Goal: Check status: Check status

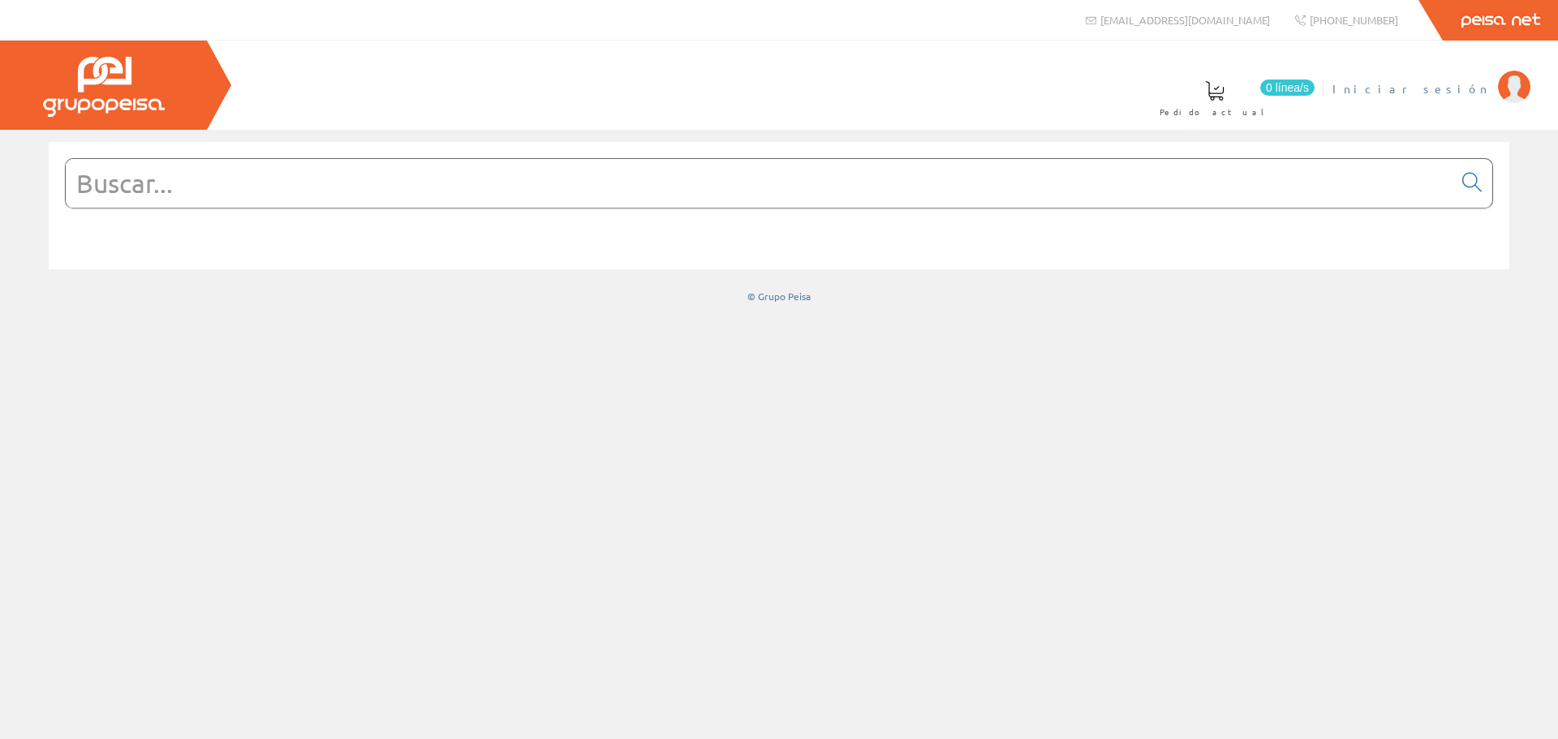
click at [1458, 83] on span "Iniciar sesión" at bounding box center [1411, 88] width 157 height 16
click at [1427, 92] on font "Mantenimiento de Friex" at bounding box center [1373, 88] width 234 height 15
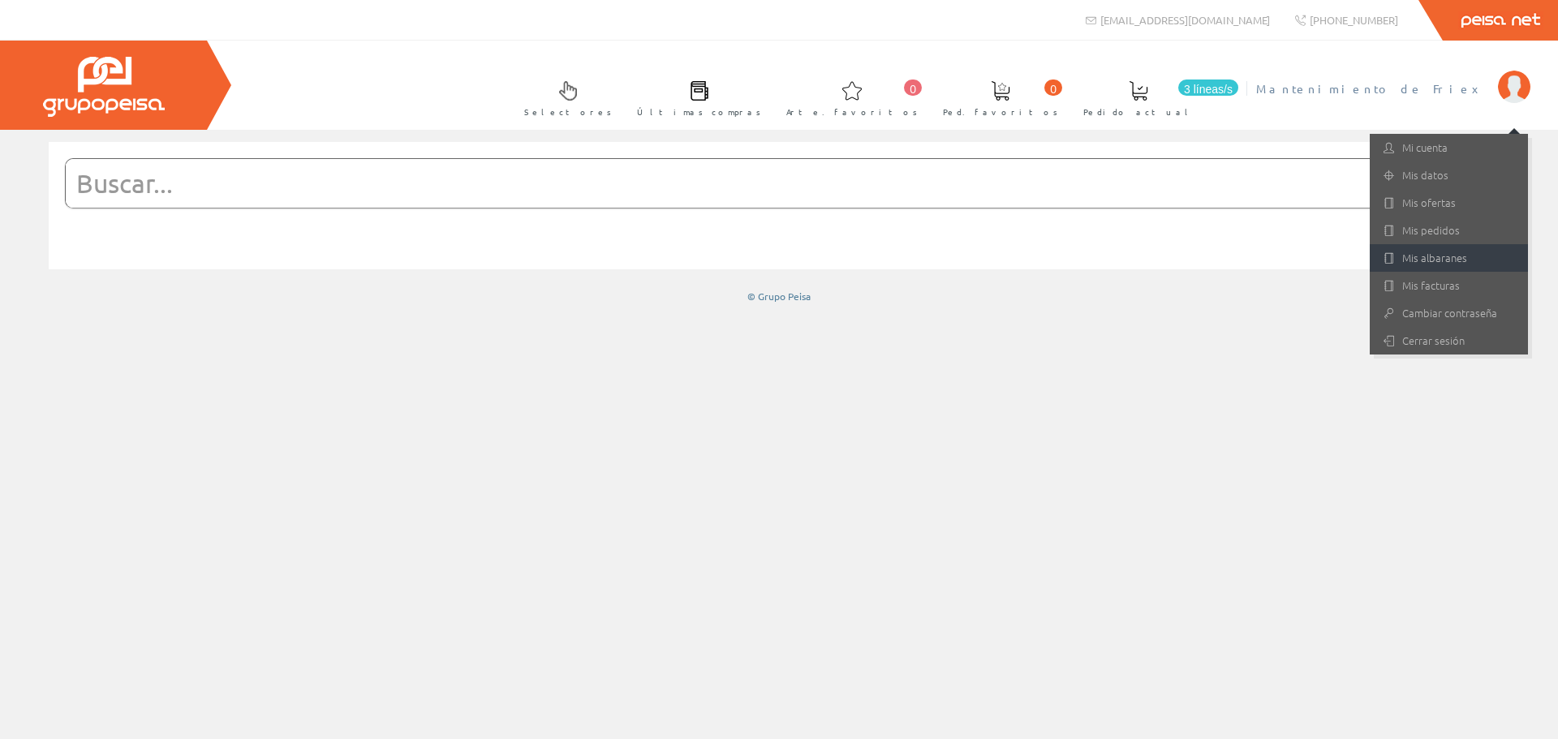
click at [1433, 261] on font "Mis albaranes" at bounding box center [1434, 257] width 65 height 15
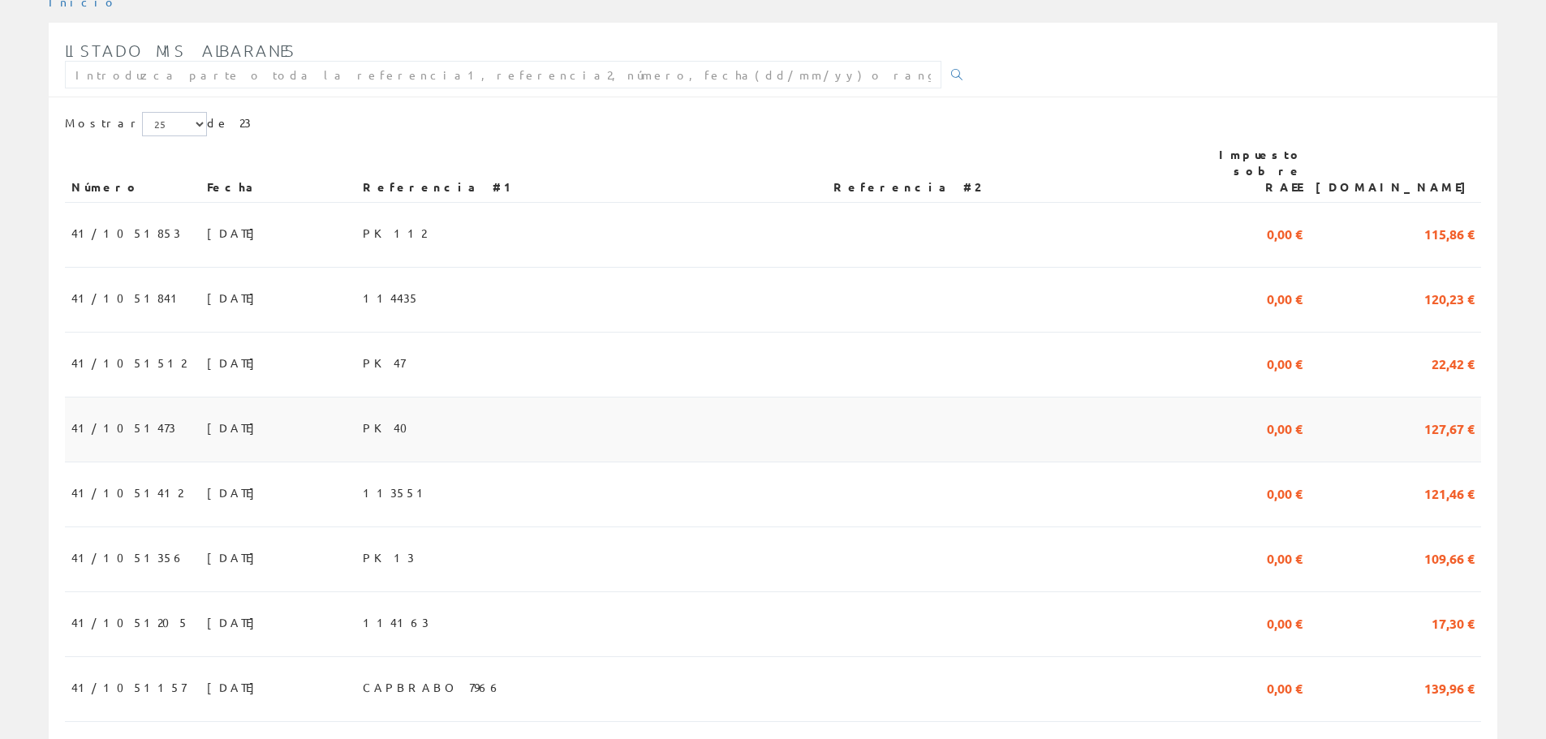
scroll to position [243, 0]
click at [109, 355] on font "41/1051512" at bounding box center [128, 362] width 114 height 15
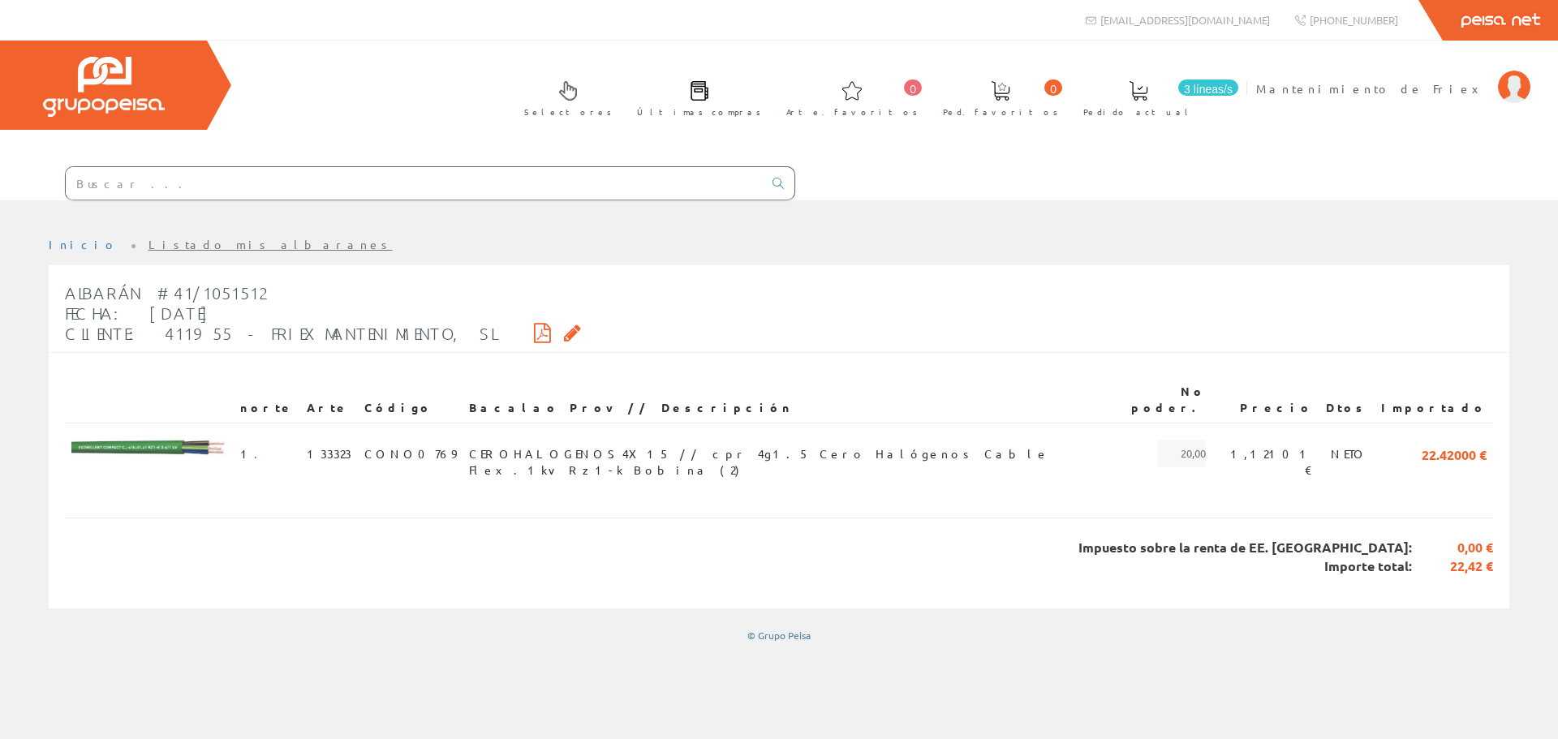
click at [534, 329] on icon at bounding box center [542, 332] width 17 height 11
click at [564, 330] on icon at bounding box center [572, 332] width 17 height 11
